Goal: Task Accomplishment & Management: Use online tool/utility

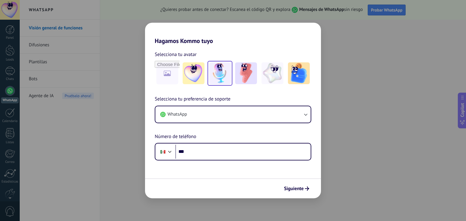
click at [214, 77] on img at bounding box center [220, 74] width 22 height 22
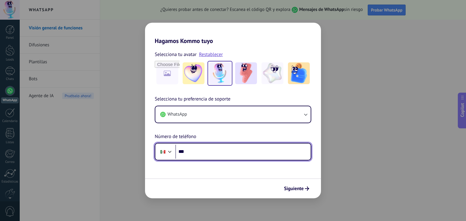
click at [192, 152] on input "***" at bounding box center [242, 152] width 135 height 14
type input "**********"
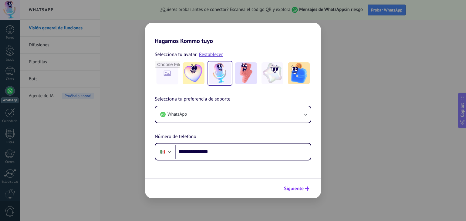
click at [304, 189] on span "Siguiente" at bounding box center [296, 189] width 25 height 4
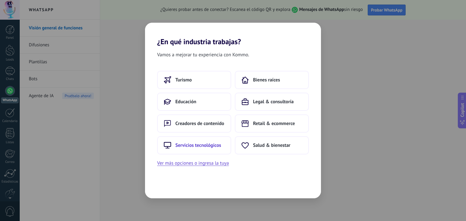
click at [209, 145] on span "Servicios tecnológicos" at bounding box center [198, 146] width 46 height 6
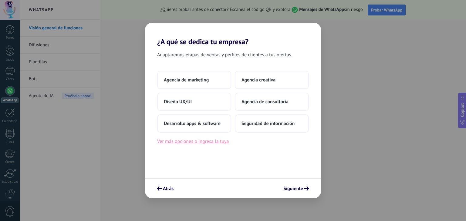
click at [206, 141] on button "Ver más opciones o ingresa la tuya" at bounding box center [193, 142] width 72 height 8
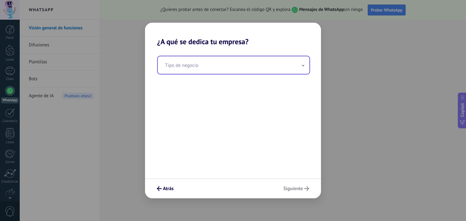
click at [221, 66] on input "text" at bounding box center [234, 65] width 152 height 18
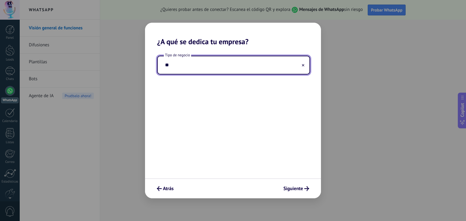
type input "*"
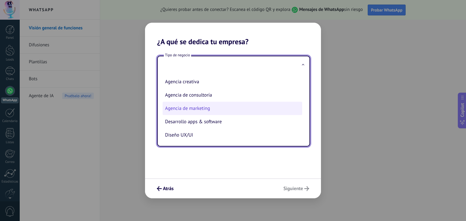
click at [242, 108] on li "Agencia de marketing" at bounding box center [233, 108] width 140 height 13
type input "**********"
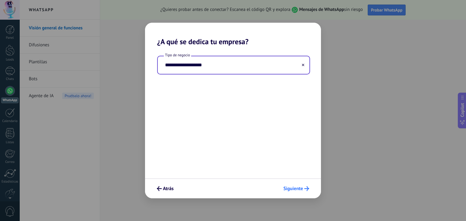
click at [299, 193] on button "Siguiente" at bounding box center [296, 189] width 31 height 10
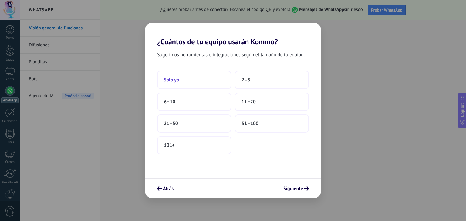
click at [203, 84] on button "Solo yo" at bounding box center [194, 80] width 74 height 18
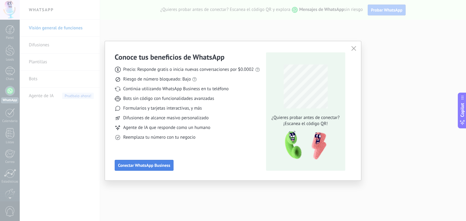
click at [163, 169] on button "Conectar WhatsApp Business" at bounding box center [144, 165] width 59 height 11
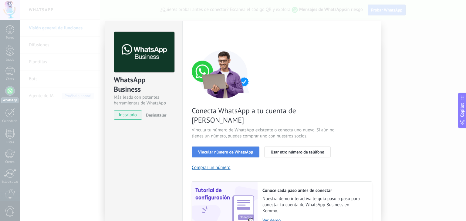
click at [220, 150] on span "Vincular número de WhatsApp" at bounding box center [225, 152] width 55 height 4
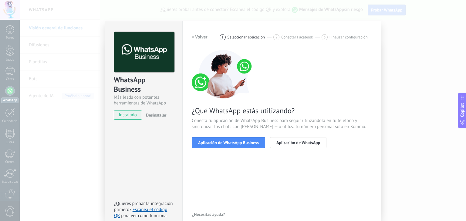
click at [220, 141] on span "Aplicación de WhatsApp Business" at bounding box center [228, 143] width 61 height 4
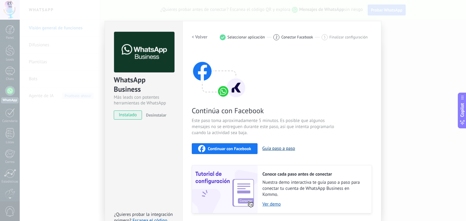
click at [274, 146] on button "Guía paso a paso" at bounding box center [278, 149] width 33 height 6
click at [245, 150] on span "Continuar con Facebook" at bounding box center [229, 149] width 43 height 4
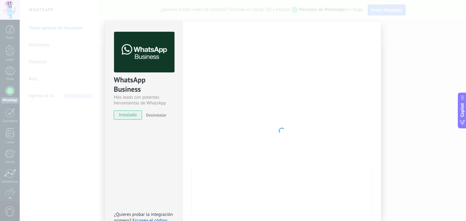
click at [391, 85] on div "WhatsApp Business Más leads con potentes herramientas de WhatsApp instalado Des…" at bounding box center [243, 110] width 446 height 221
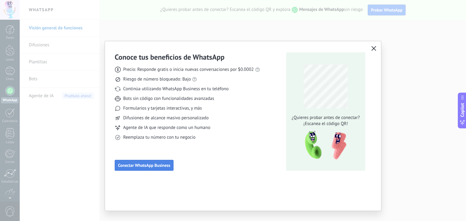
click at [133, 166] on span "Conectar WhatsApp Business" at bounding box center [144, 166] width 52 height 4
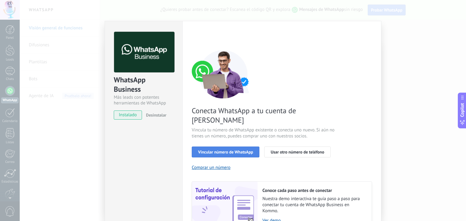
click at [207, 150] on span "Vincular número de WhatsApp" at bounding box center [225, 152] width 55 height 4
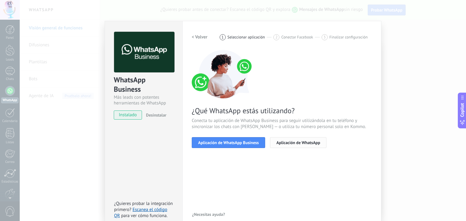
click at [285, 141] on span "Aplicación de WhatsApp" at bounding box center [298, 143] width 44 height 4
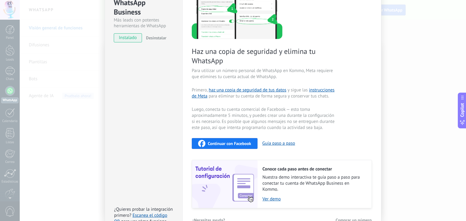
scroll to position [91, 0]
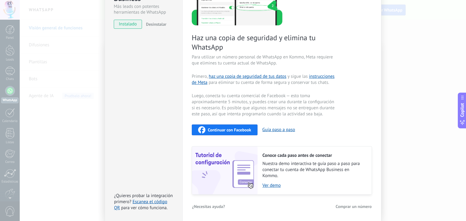
click at [231, 131] on span "Continuar con Facebook" at bounding box center [229, 130] width 43 height 4
